Goal: Task Accomplishment & Management: Complete application form

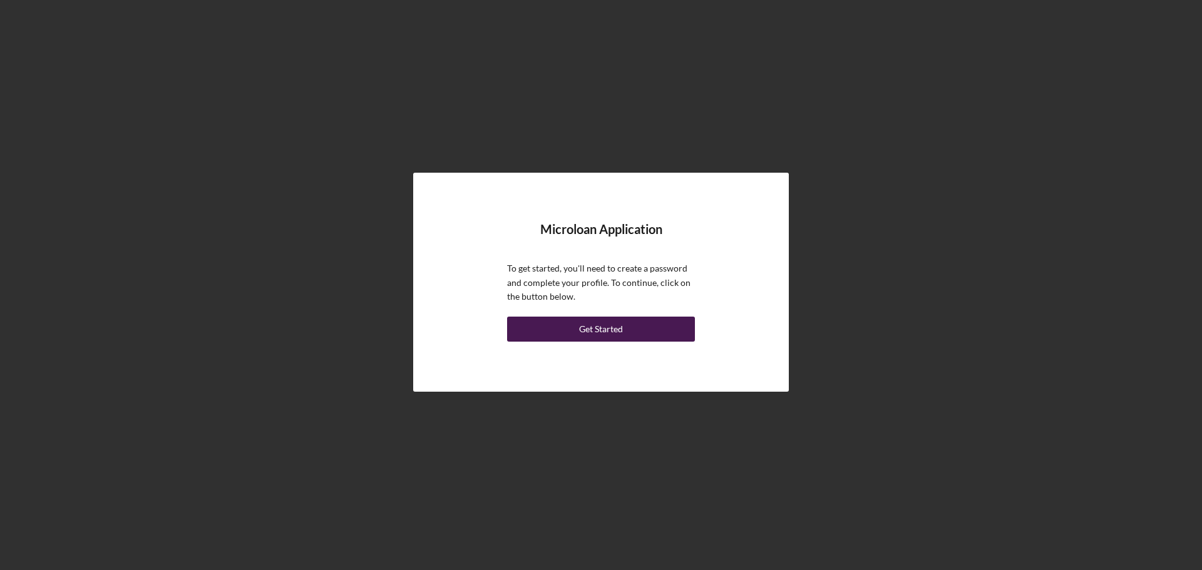
click at [614, 335] on div "Get Started" at bounding box center [601, 329] width 44 height 25
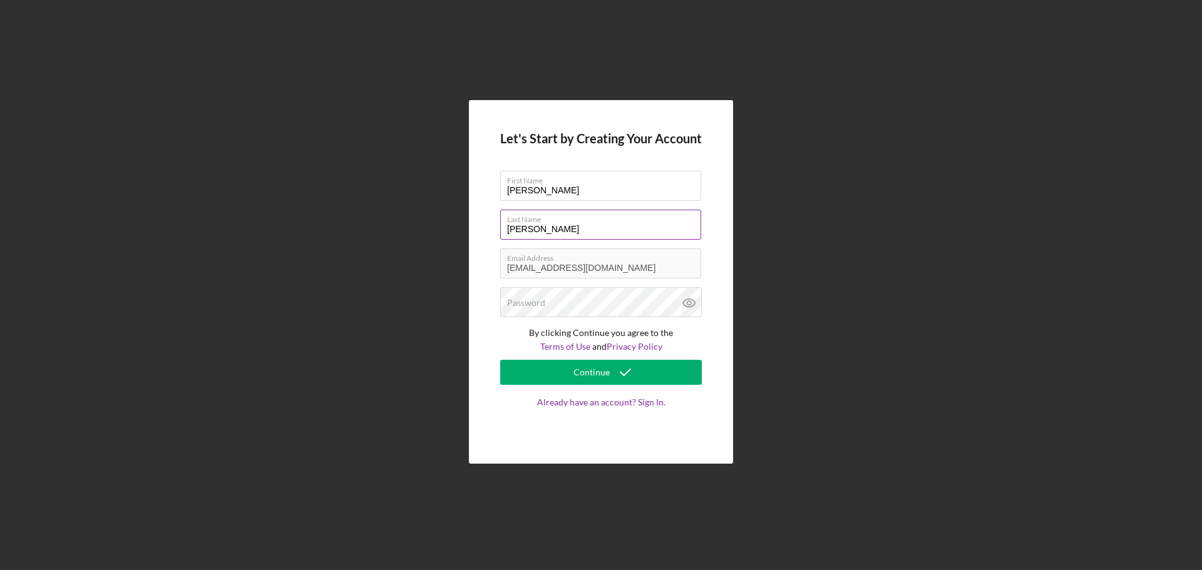
click at [525, 229] on input "[PERSON_NAME]" at bounding box center [600, 225] width 201 height 30
drag, startPoint x: 572, startPoint y: 233, endPoint x: 379, endPoint y: 213, distance: 193.3
click at [379, 213] on div "Let's Start by Creating Your Account First Name [PERSON_NAME] Last Name [PERSON…" at bounding box center [601, 282] width 1190 height 564
type input "[PERSON_NAME]"
click at [577, 157] on form "Let's Start by Creating Your Account First Name [PERSON_NAME] Last Name [PERSON…" at bounding box center [601, 282] width 202 height 302
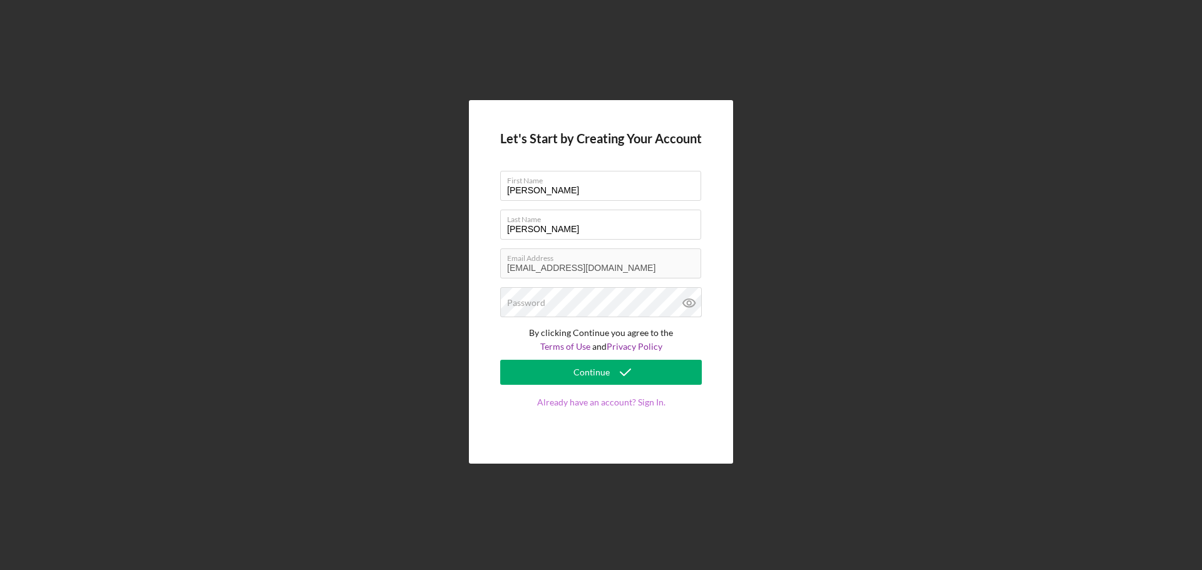
click at [637, 400] on link "Already have an account? Sign In." at bounding box center [601, 415] width 202 height 35
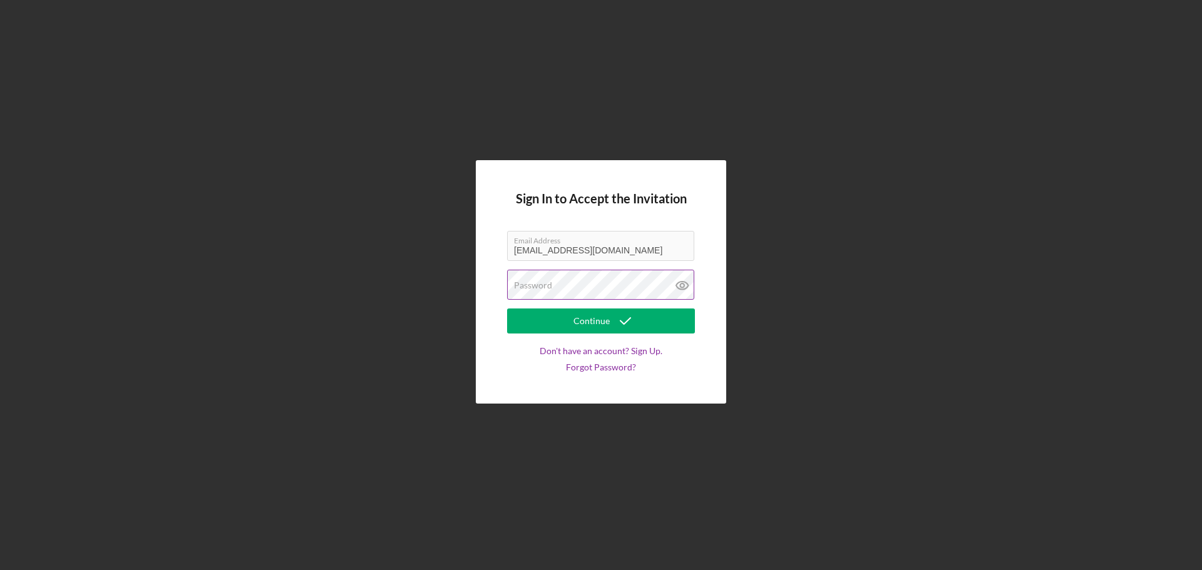
click at [555, 283] on div "Password" at bounding box center [601, 285] width 188 height 31
click at [505, 361] on div "Sign In to Accept the Invitation Email Address [EMAIL_ADDRESS][DOMAIN_NAME] Pas…" at bounding box center [601, 282] width 250 height 244
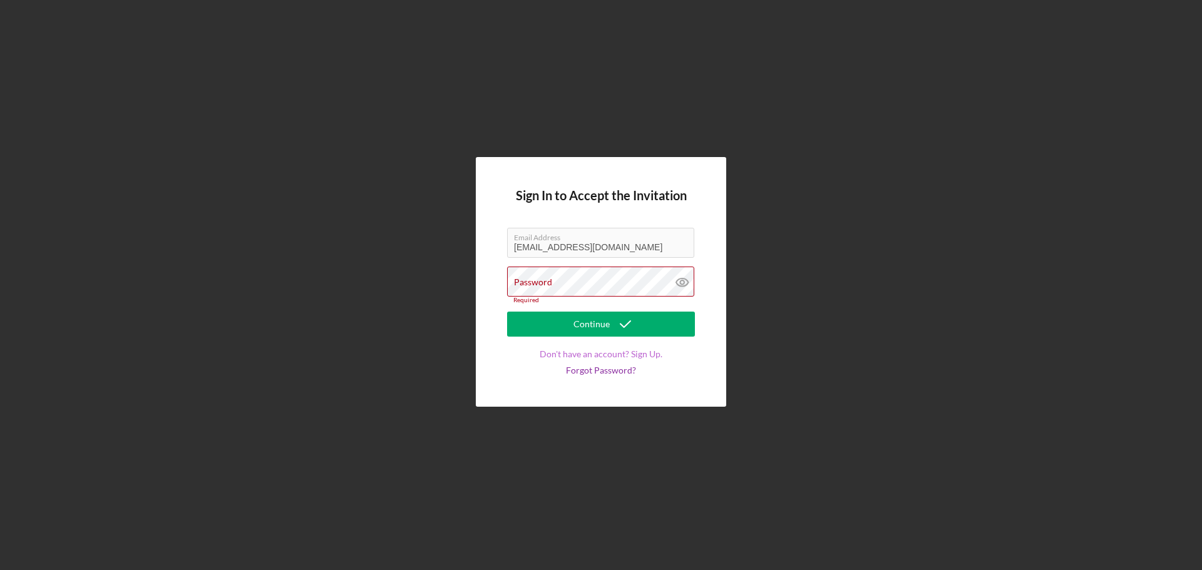
click at [603, 349] on link "Don't have an account? Sign Up." at bounding box center [601, 354] width 123 height 10
